Goal: Ask a question

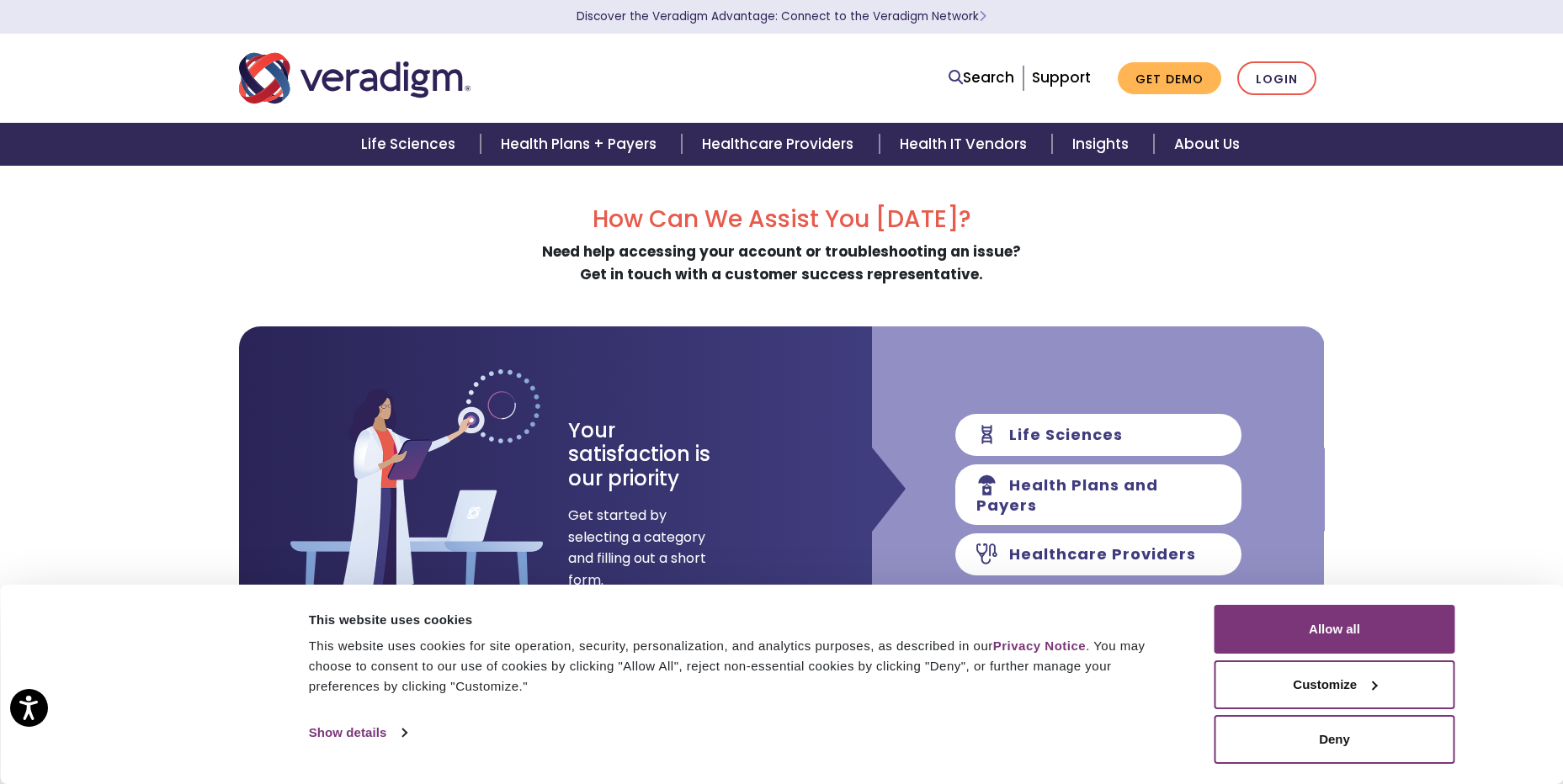
click at [1044, 289] on div "How Can We Assist You Today? Need help accessing your account or troubleshootin…" at bounding box center [782, 434] width 1085 height 458
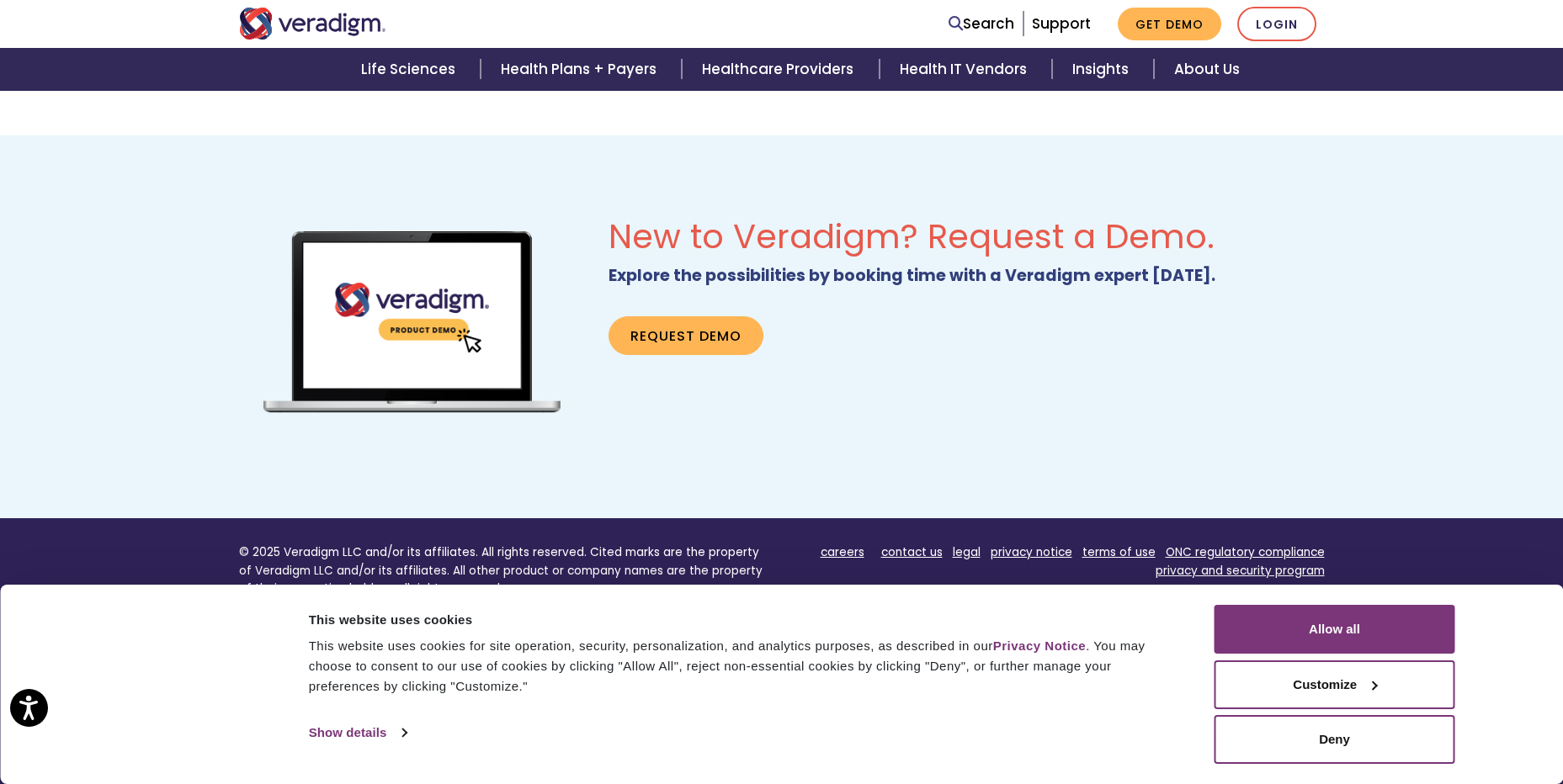
scroll to position [925, 0]
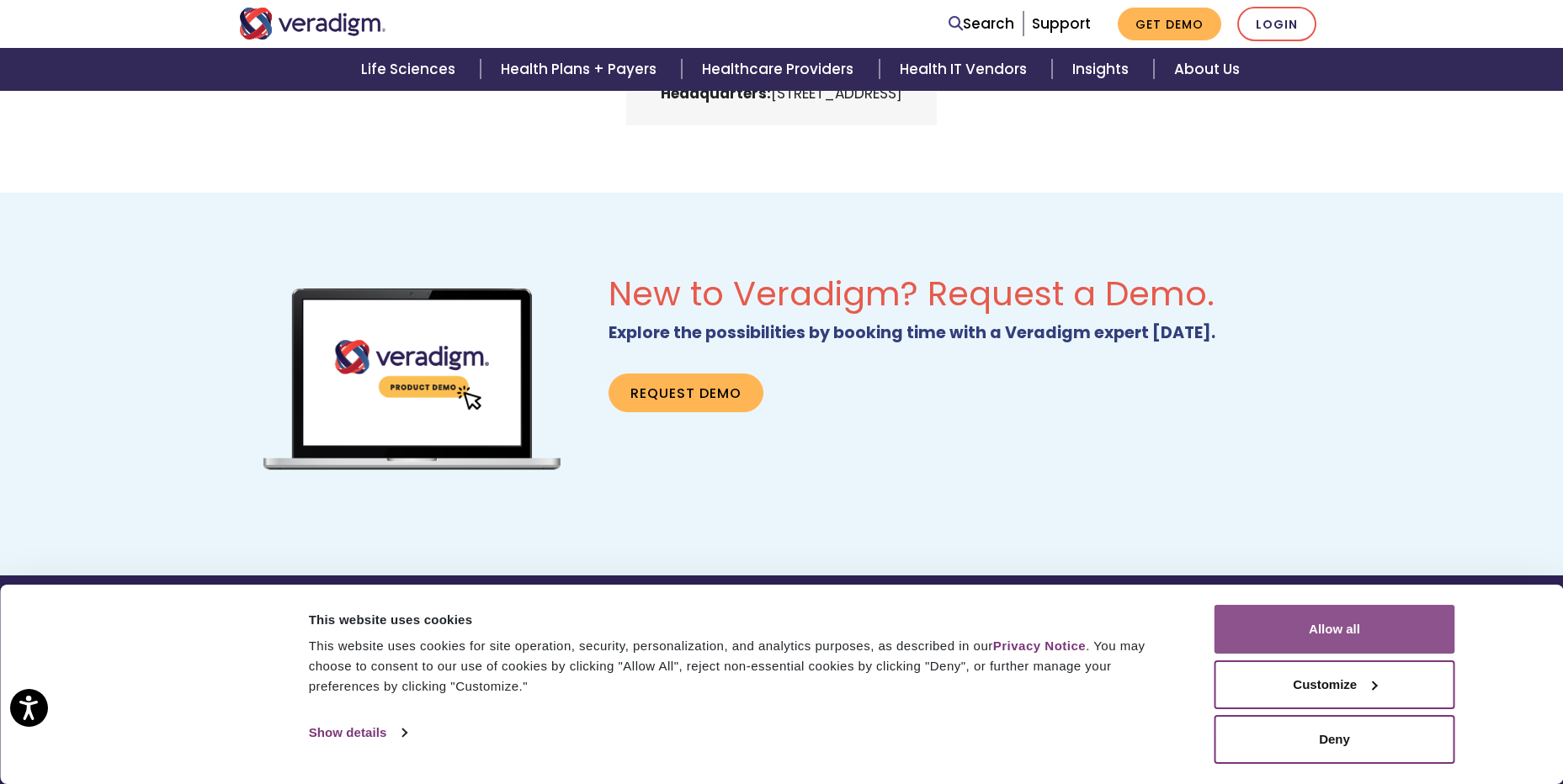
click at [1338, 634] on button "Allow all" at bounding box center [1334, 629] width 241 height 49
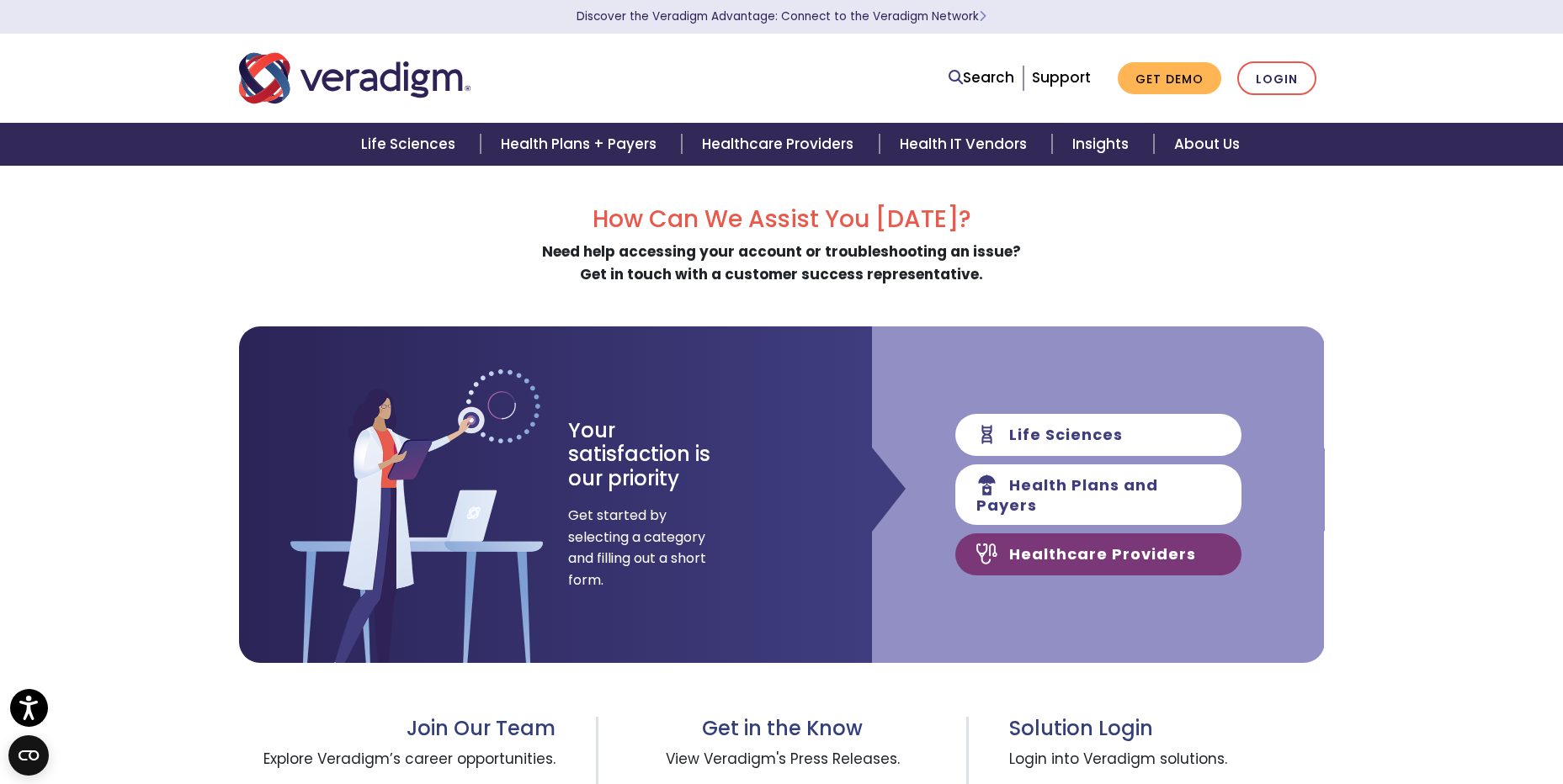
click at [1036, 551] on link "Healthcare Providers" at bounding box center [1098, 554] width 286 height 42
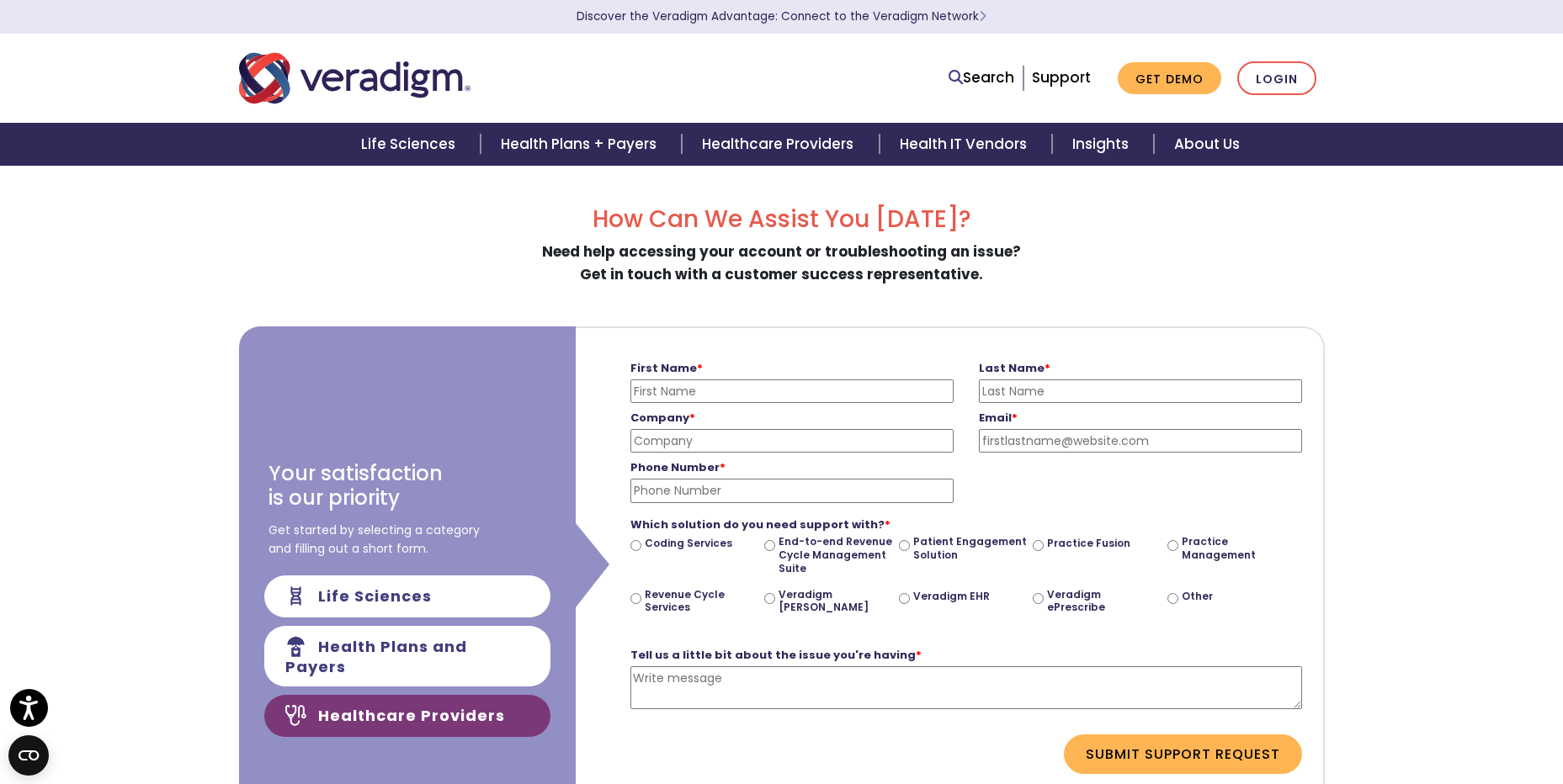
click at [682, 388] on input "First Name *" at bounding box center [792, 390] width 323 height 23
type input "Ken"
type input "Lakota"
type input "A"
type input "S"
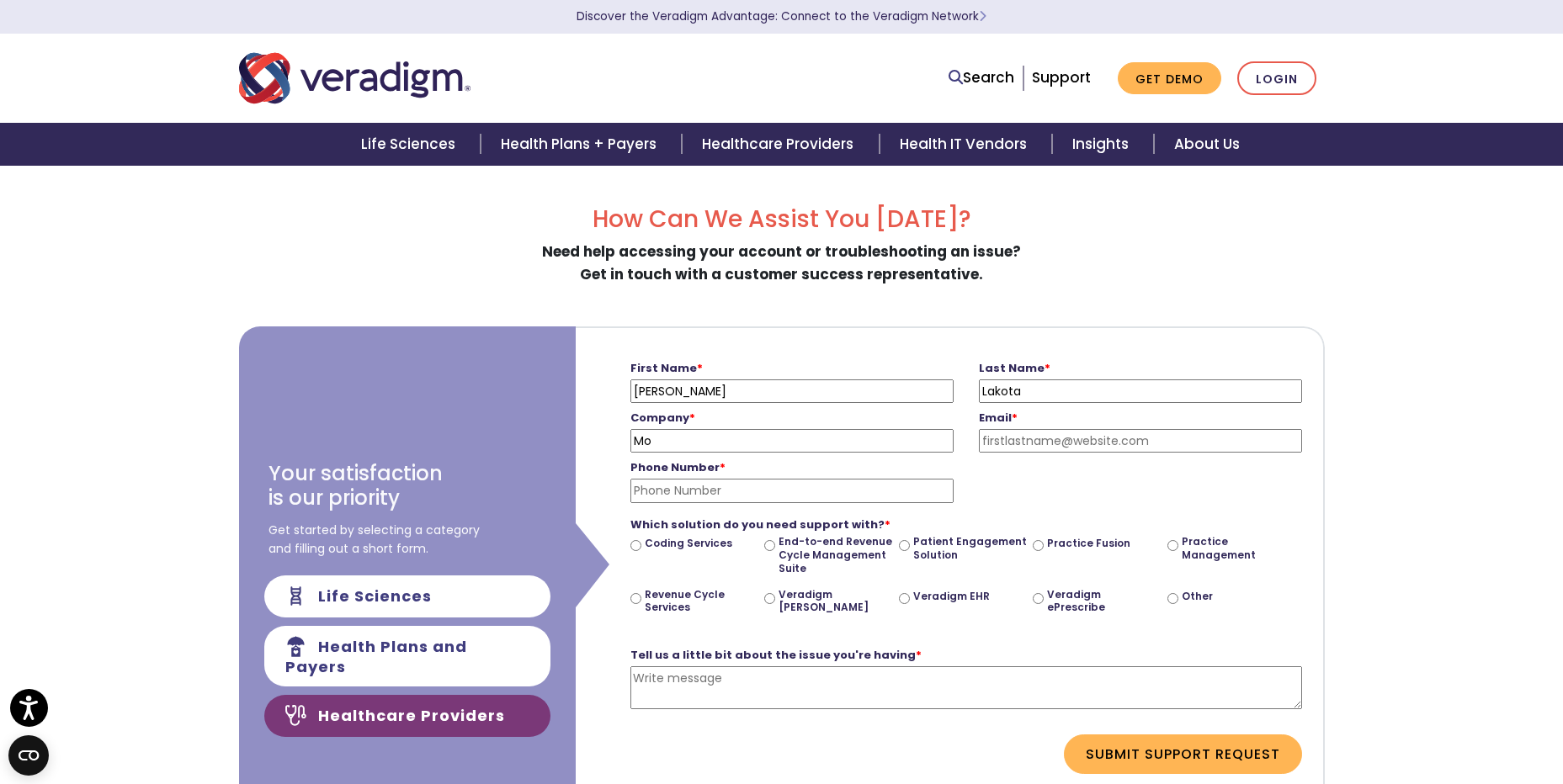
type input "M"
type input "Saberhealthcare - Mountain City Nursing & Rehab Ctr"
type input "Kenneth.Lakota@saberhealth.com"
type input "2162925706"
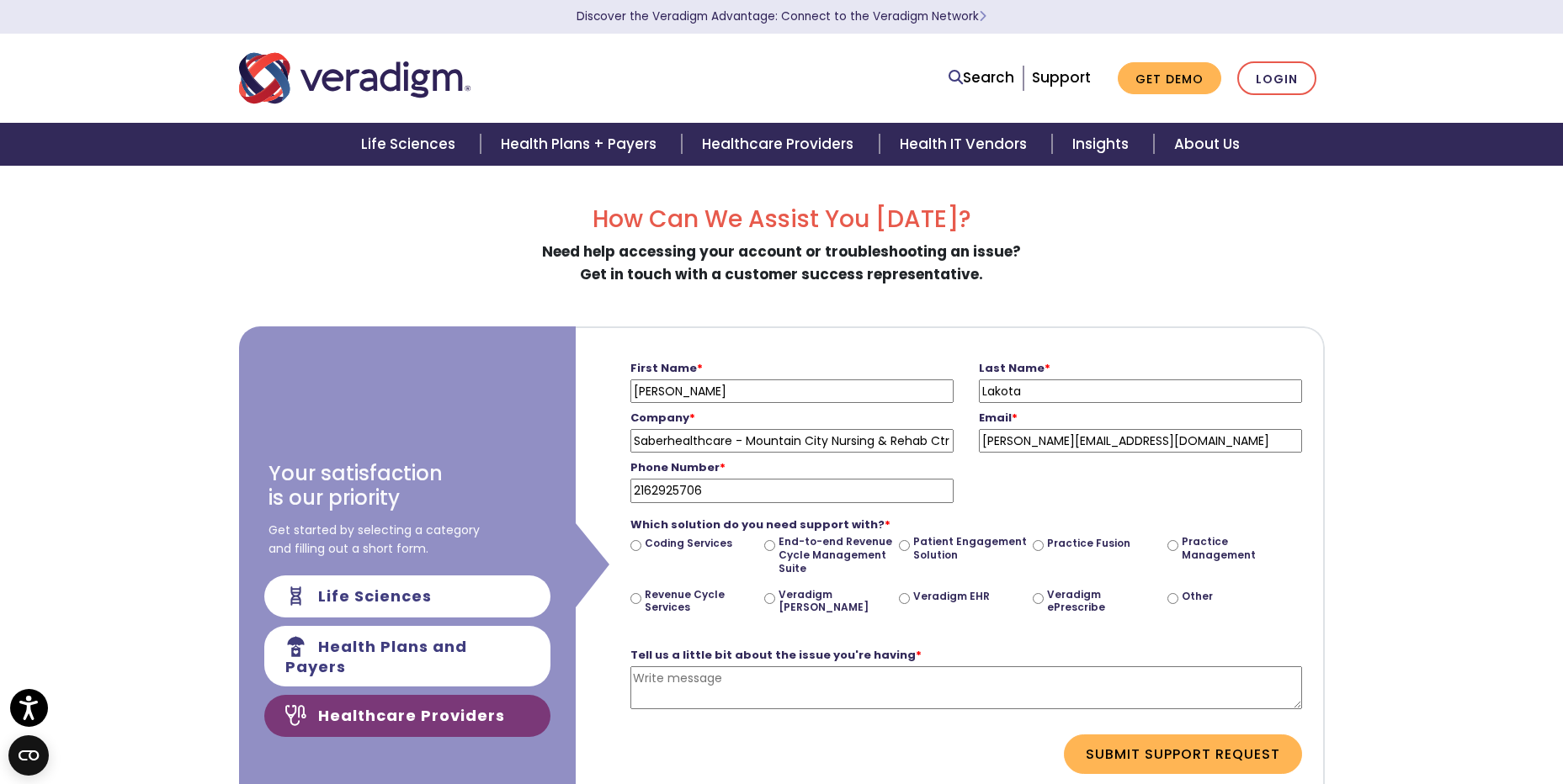
click at [1174, 598] on input "Other" at bounding box center [1173, 599] width 11 height 11
radio input "true"
click at [691, 668] on textarea "Tell us a little bit about the issue you're having *" at bounding box center [965, 687] width 672 height 43
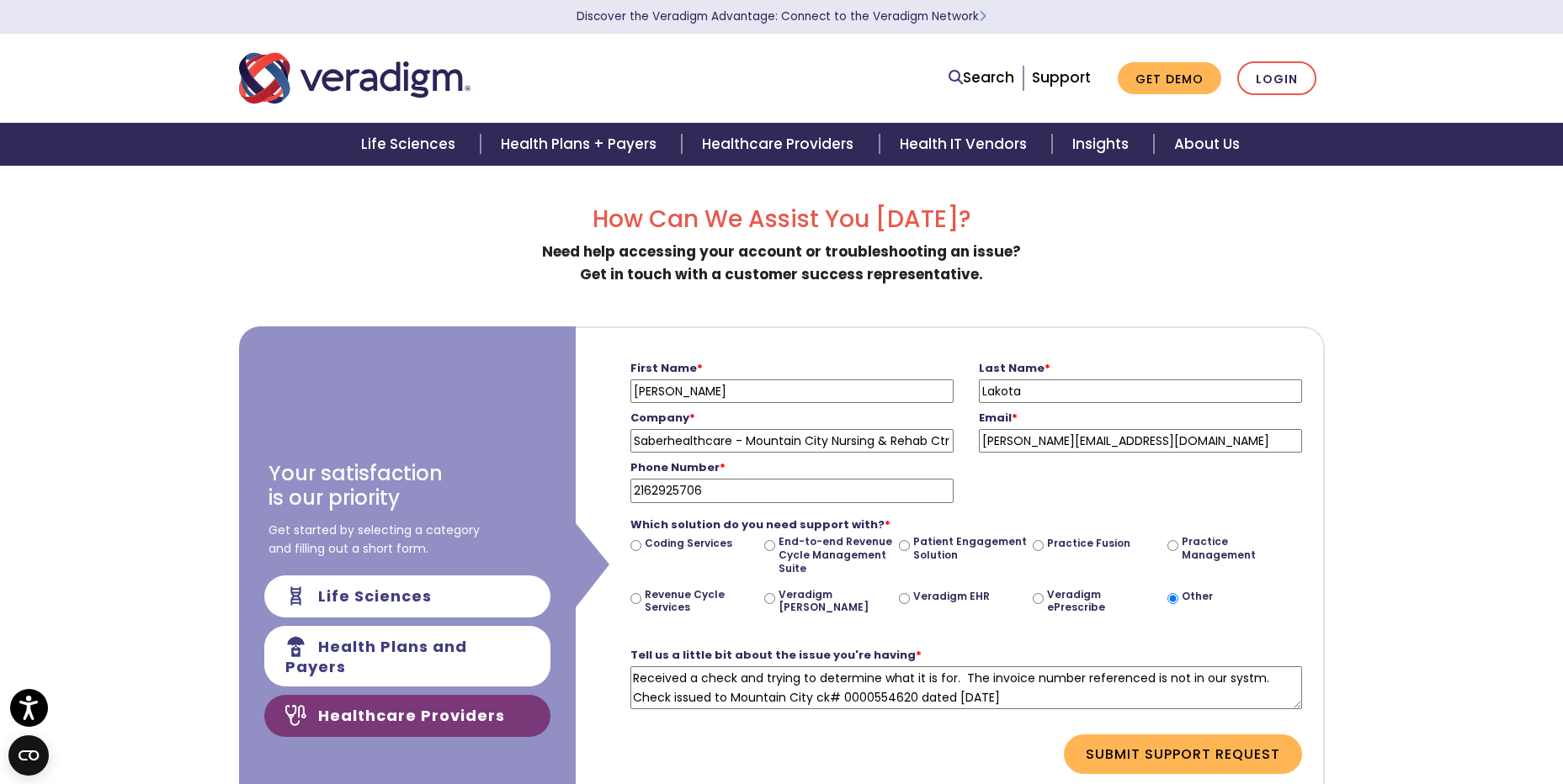
click at [1150, 672] on textarea "Received a check and trying to determine what it is for. The invoice number ref…" at bounding box center [965, 687] width 672 height 43
type textarea "Received a check and trying to determine what it is for. The invoice number ref…"
click at [1191, 752] on button "Submit Support Request" at bounding box center [1183, 754] width 238 height 39
